Goal: Find specific page/section: Find specific page/section

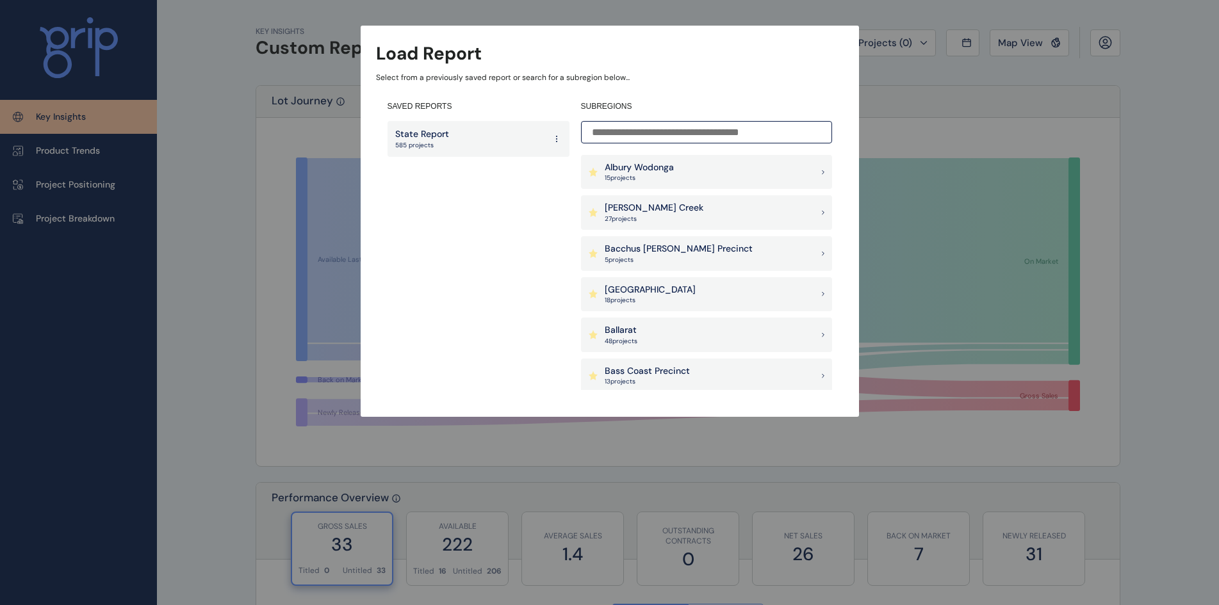
click at [678, 133] on input at bounding box center [706, 132] width 251 height 22
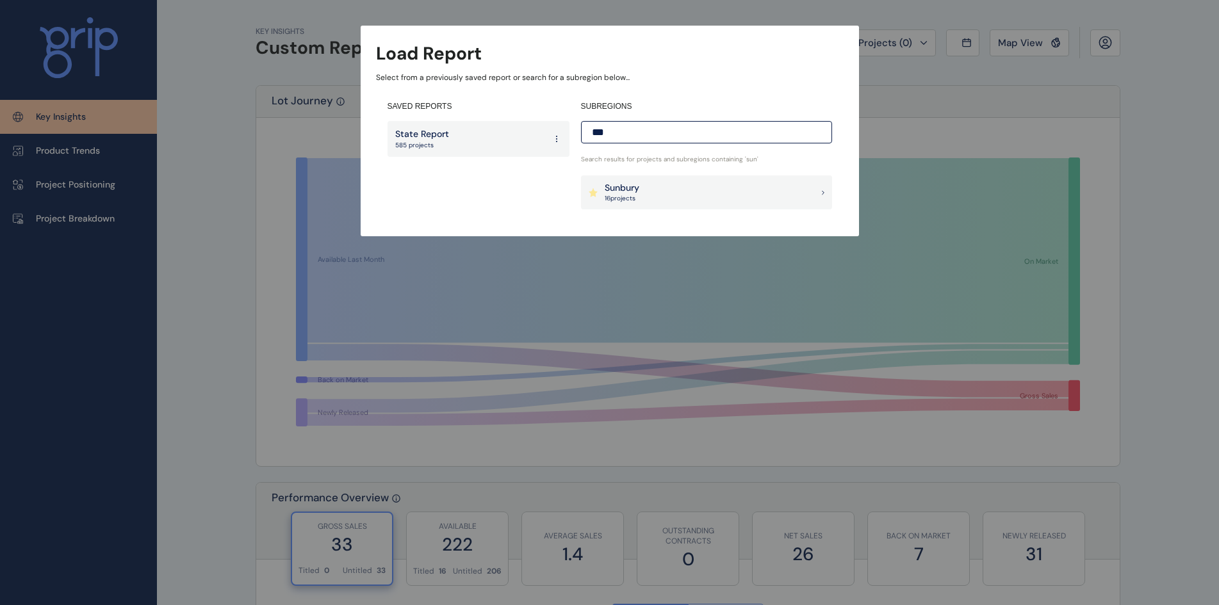
type input "***"
click at [670, 195] on div "Sunbury 16 project s" at bounding box center [706, 193] width 251 height 35
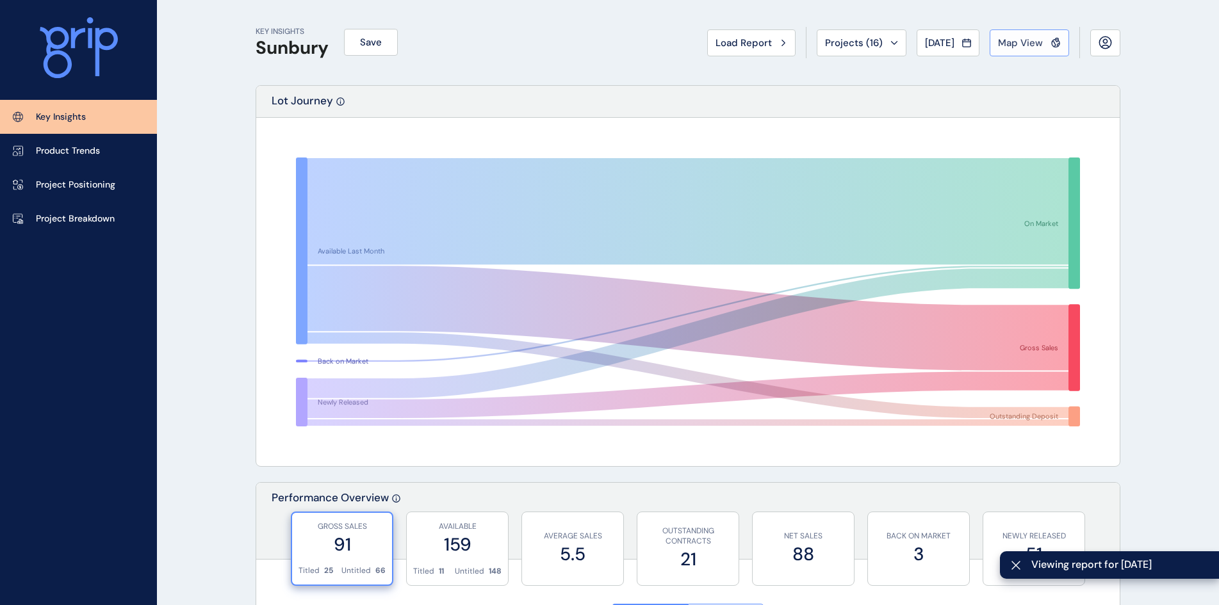
click at [1016, 45] on span "Map View" at bounding box center [1020, 43] width 45 height 13
